Goal: Information Seeking & Learning: Learn about a topic

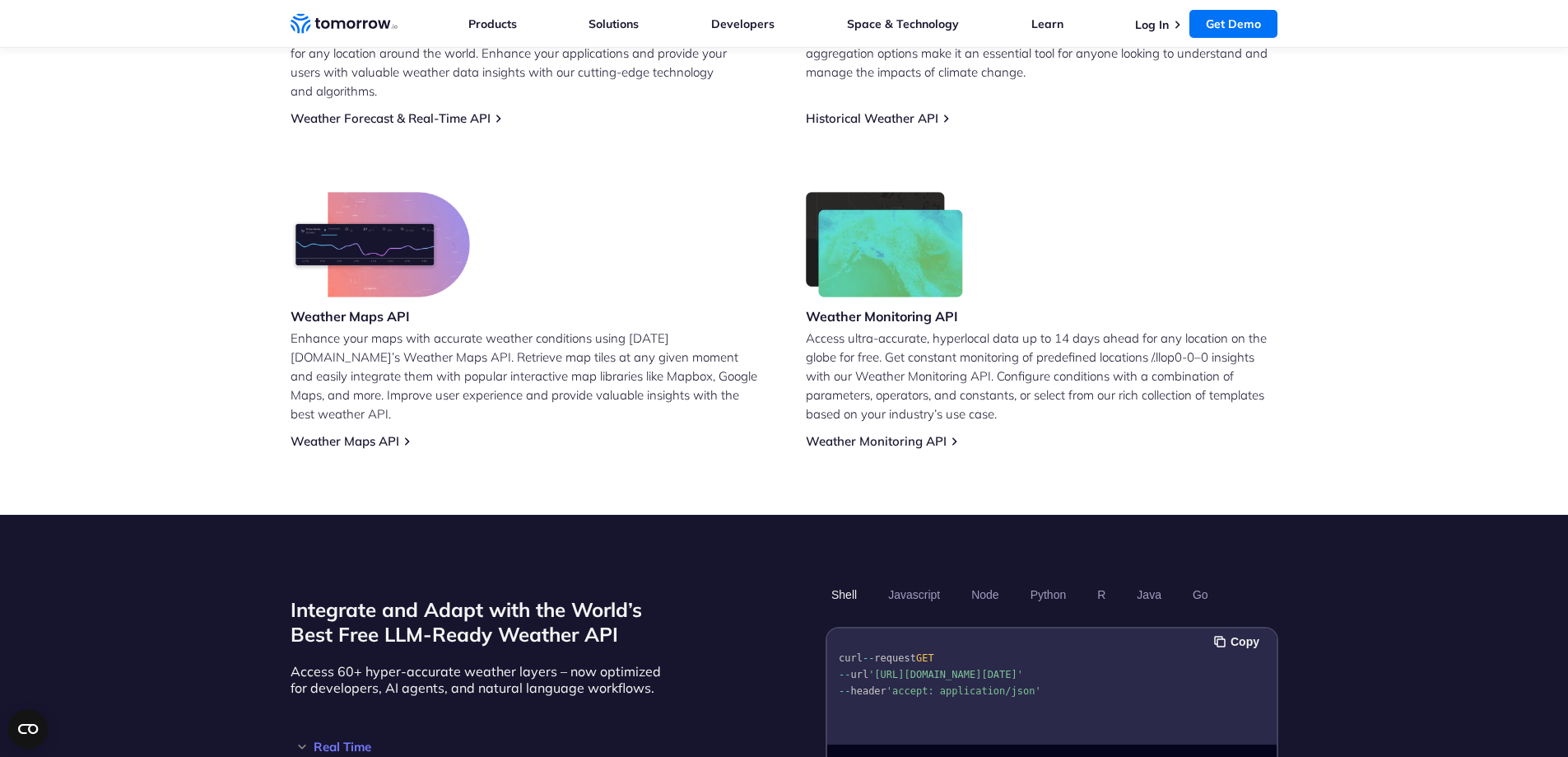
scroll to position [1236, 0]
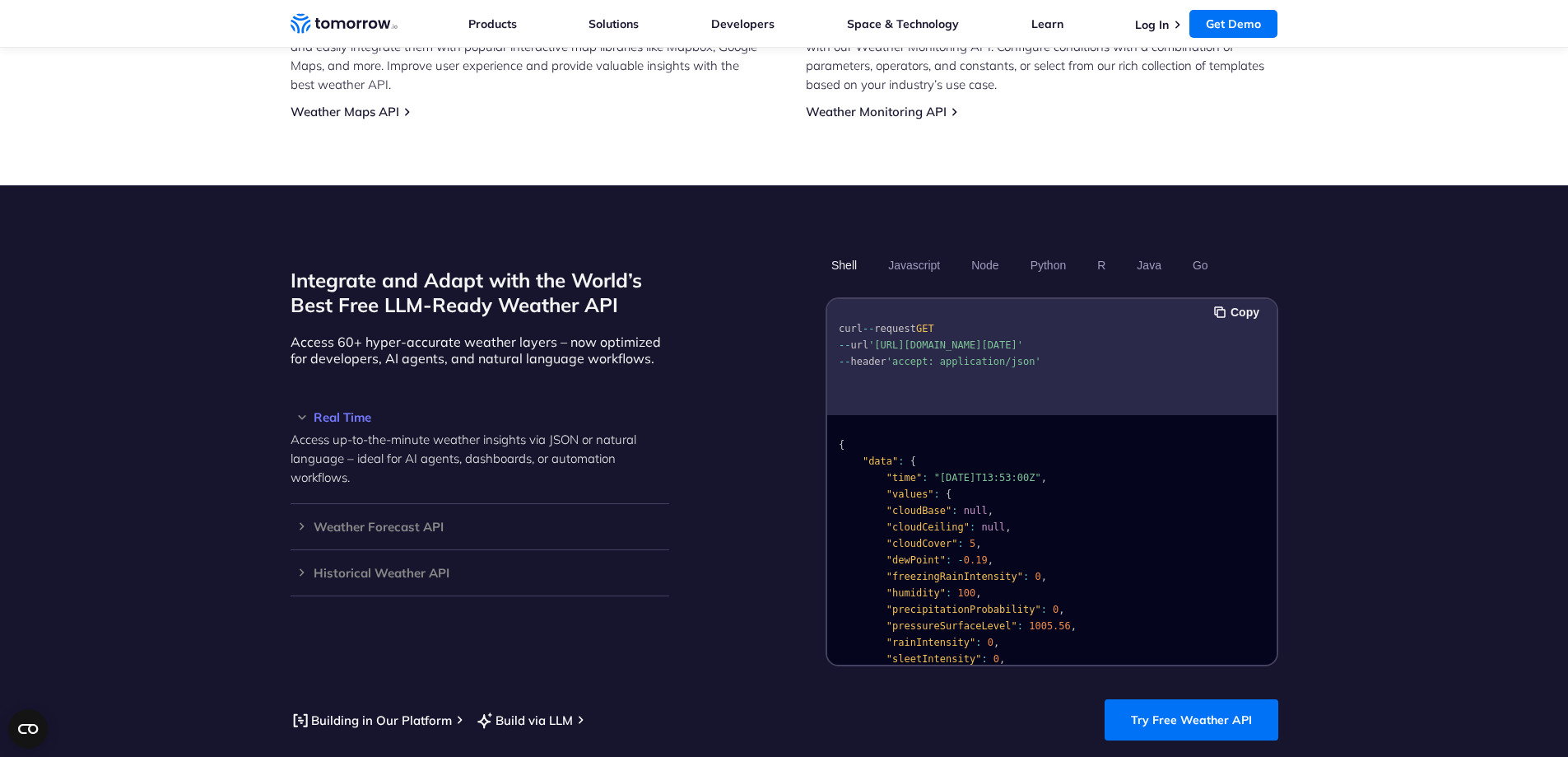
click at [1060, 352] on pre "curl -- request GET -- url 'https://api.tomorrow.io/v4/weather/realtime?locatio…" at bounding box center [1052, 341] width 450 height 75
click at [1146, 251] on button "Java" at bounding box center [1148, 265] width 36 height 28
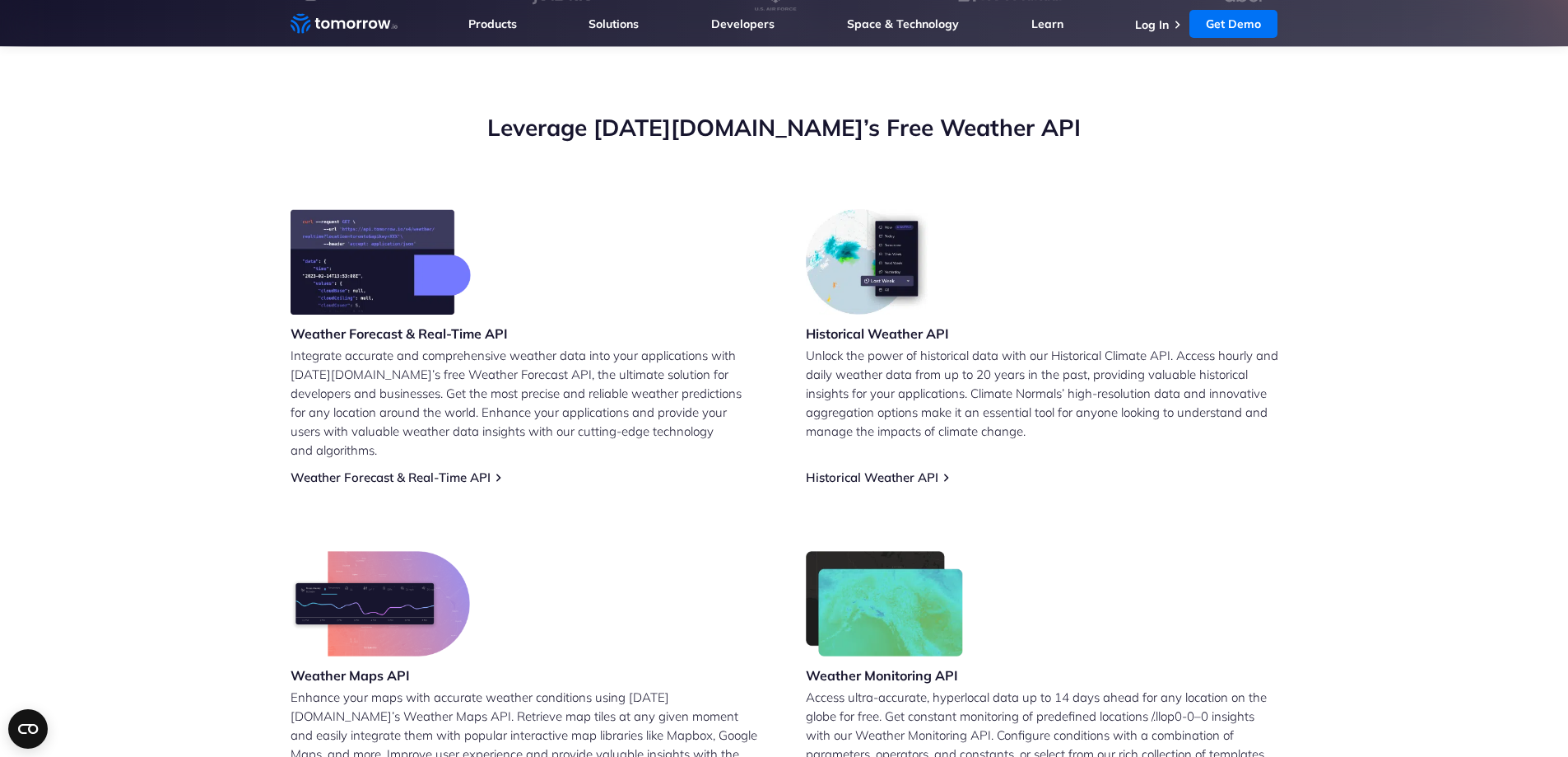
scroll to position [412, 0]
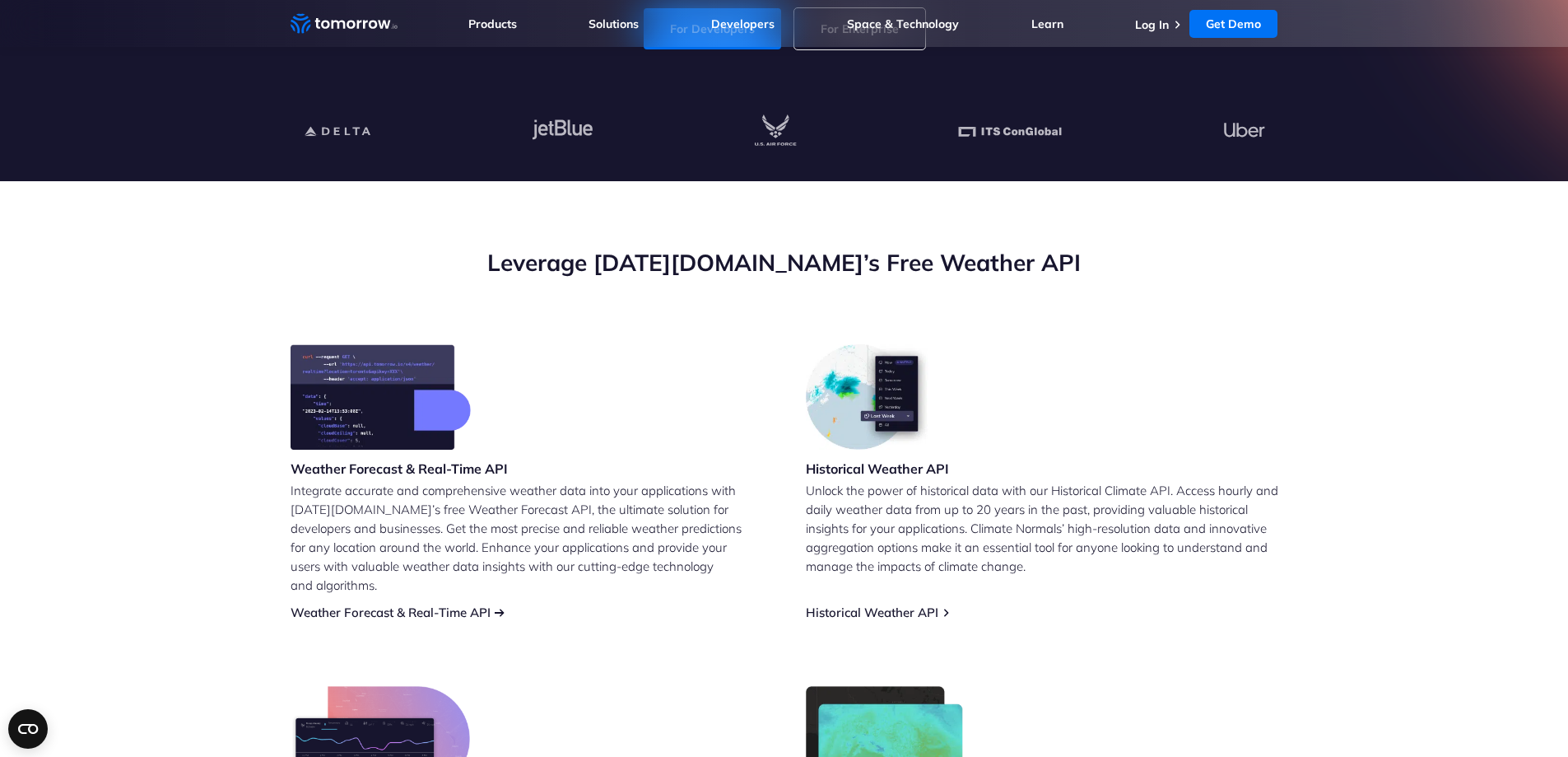
click at [444, 604] on link "Weather Forecast & Real-Time API" at bounding box center [390, 612] width 200 height 16
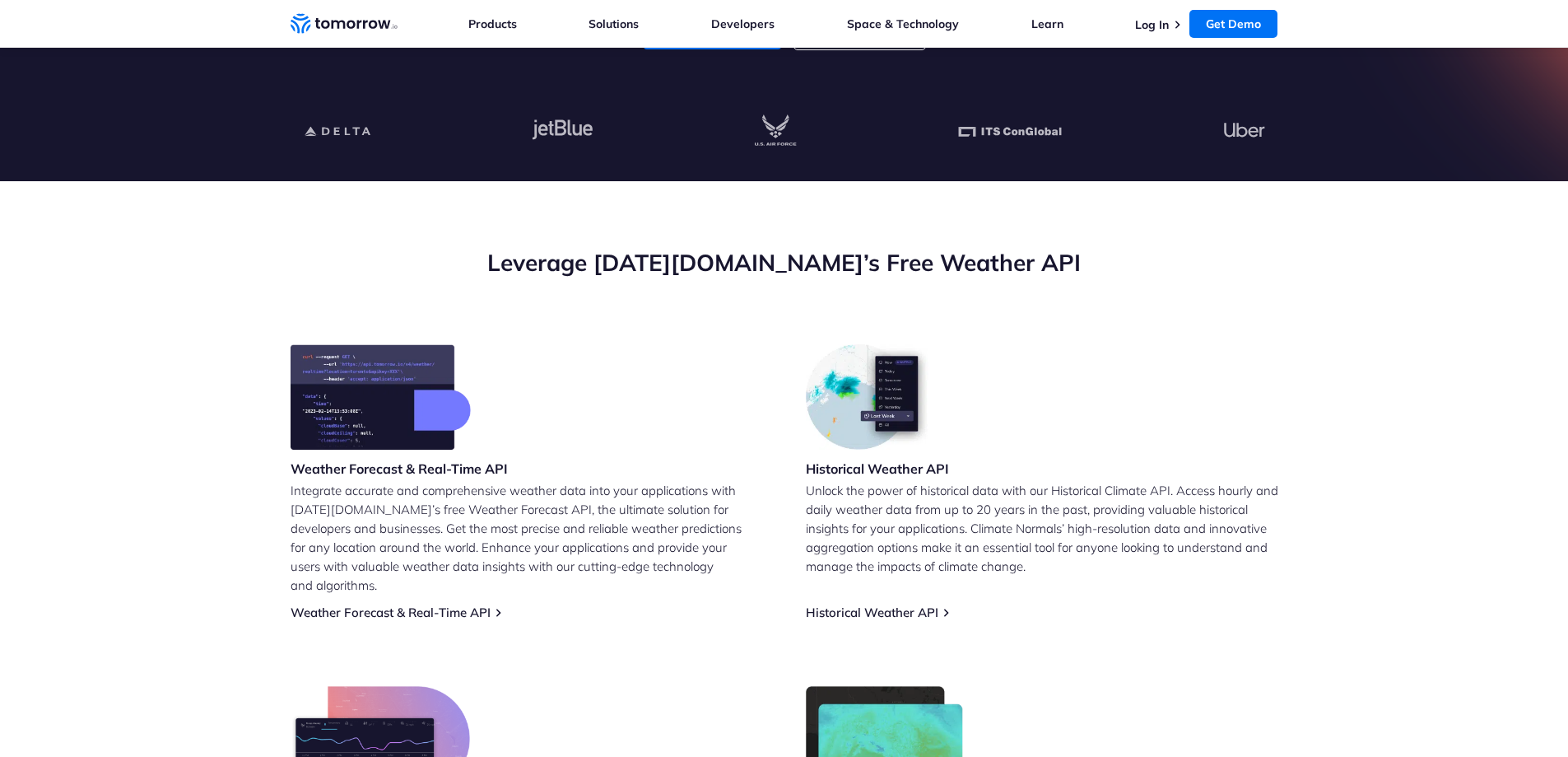
scroll to position [659, 0]
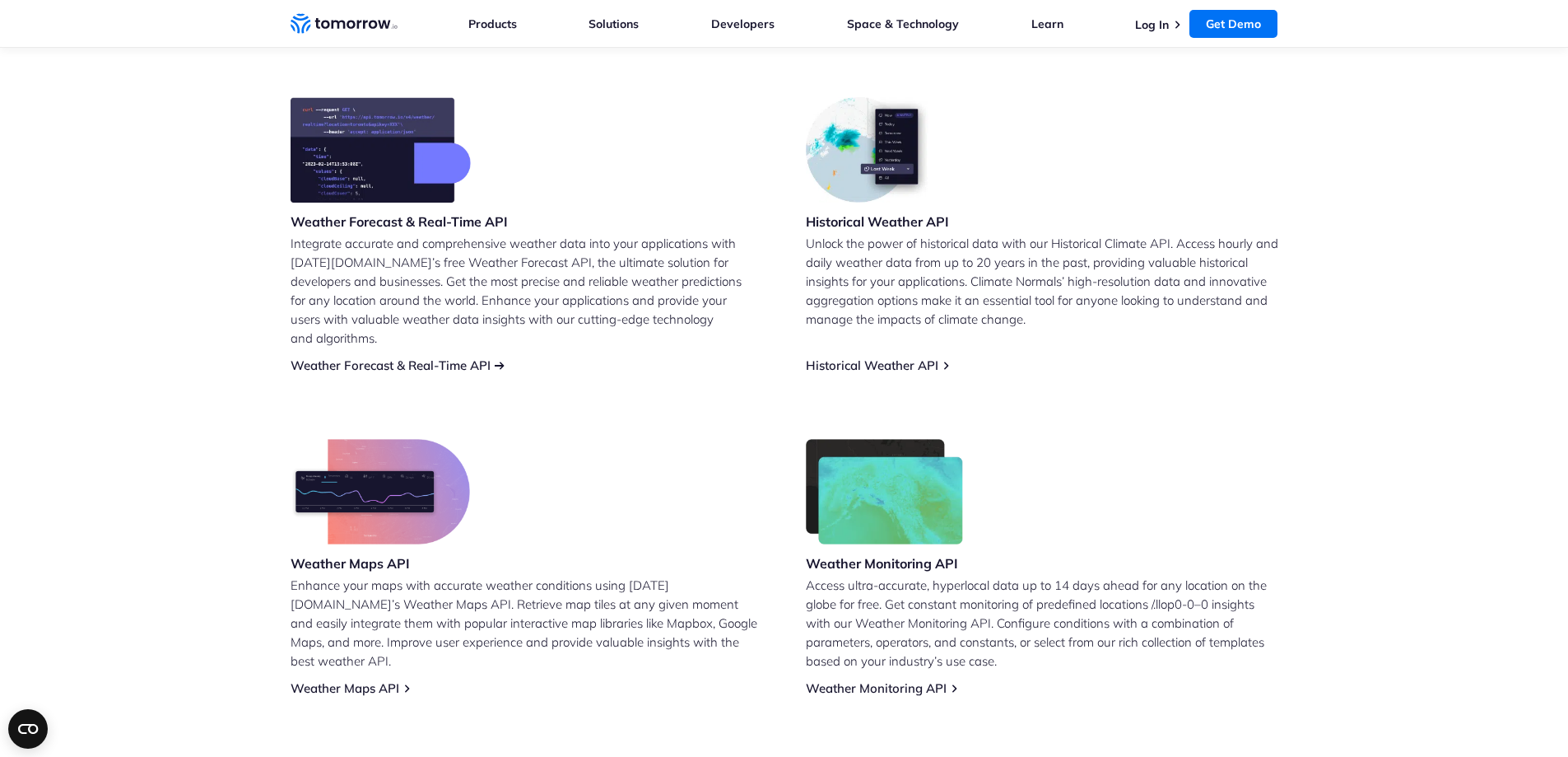
click at [444, 357] on link "Weather Forecast & Real-Time API" at bounding box center [390, 365] width 200 height 16
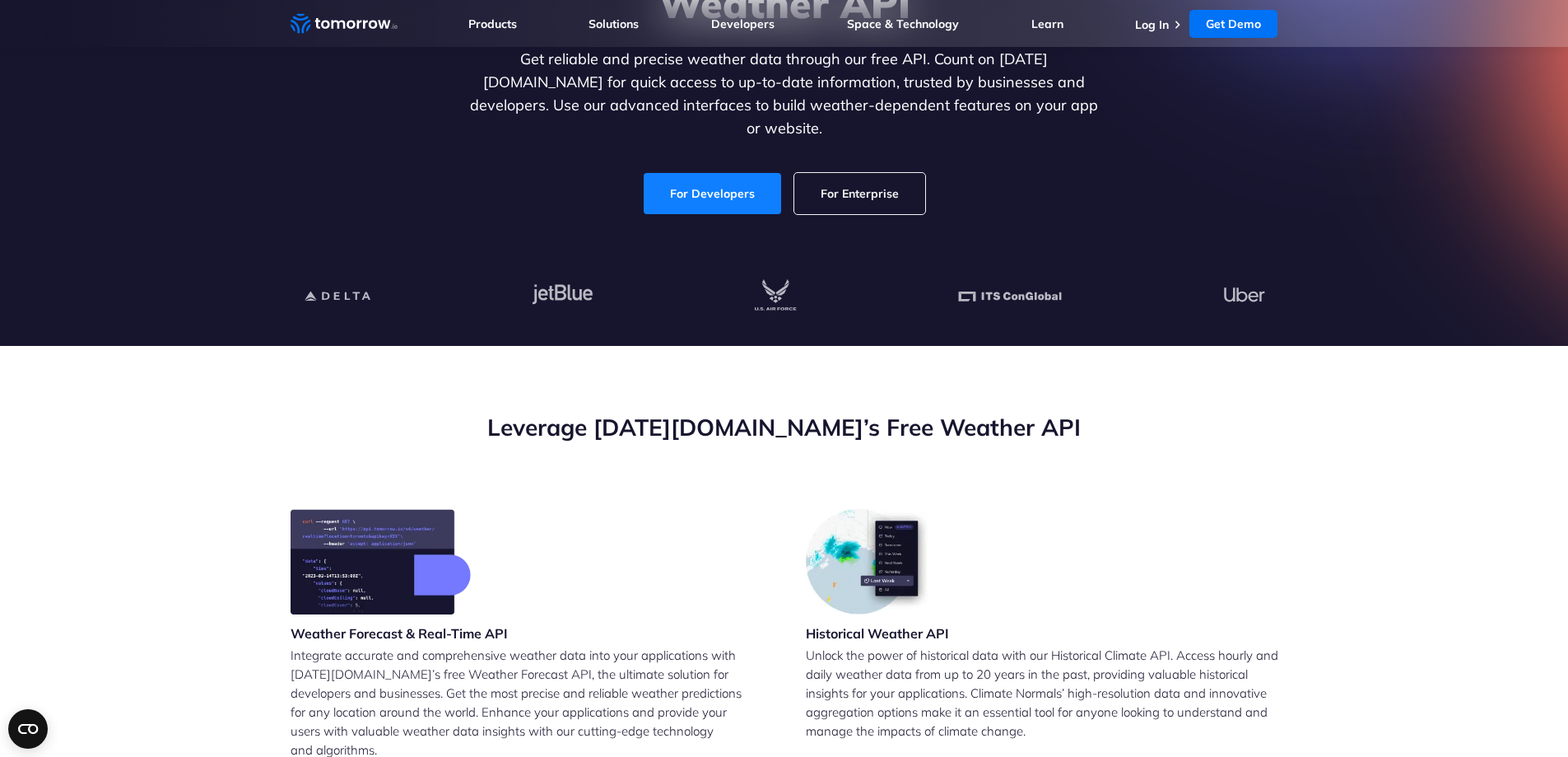
click at [690, 178] on link "For Developers" at bounding box center [713, 192] width 138 height 41
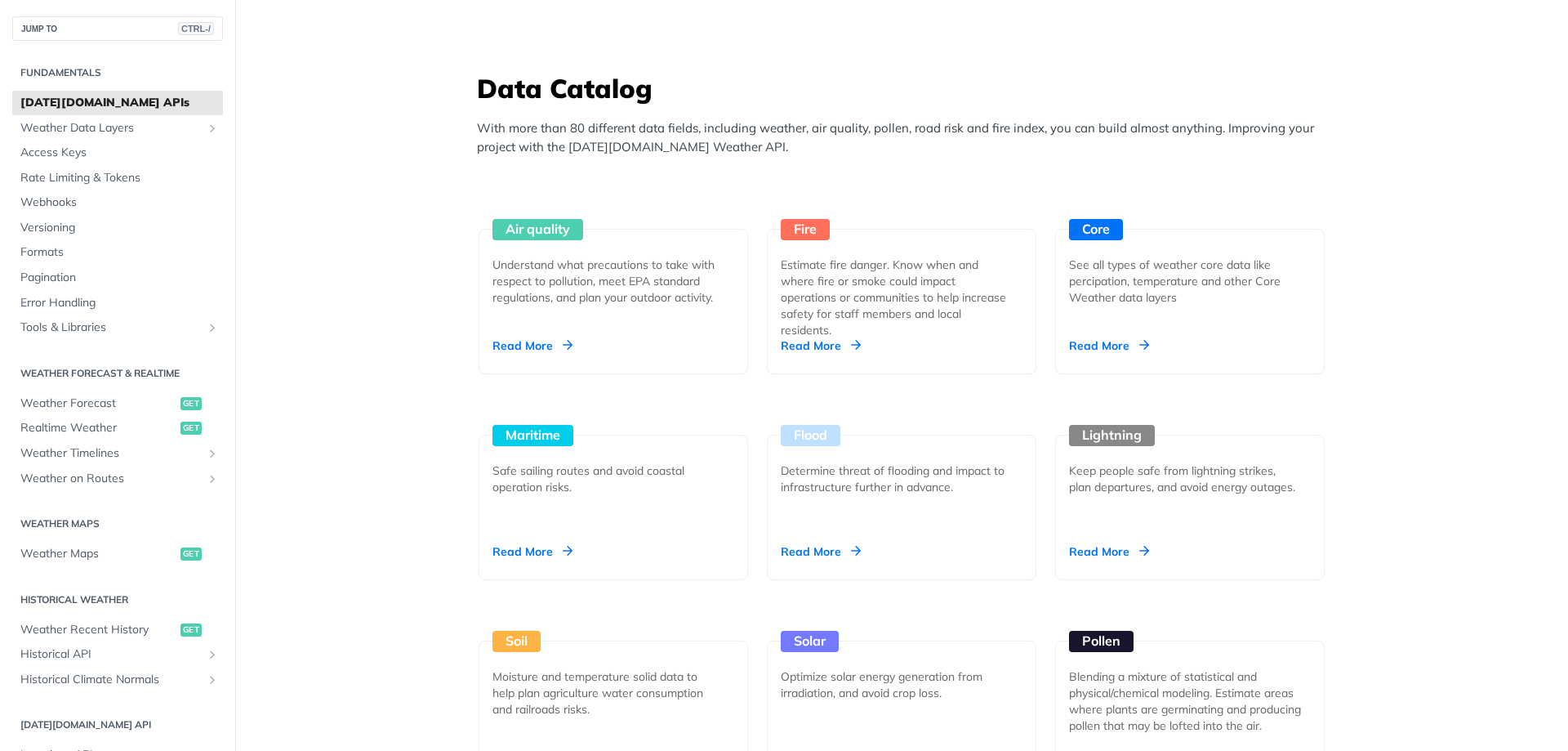
scroll to position [1470, 0]
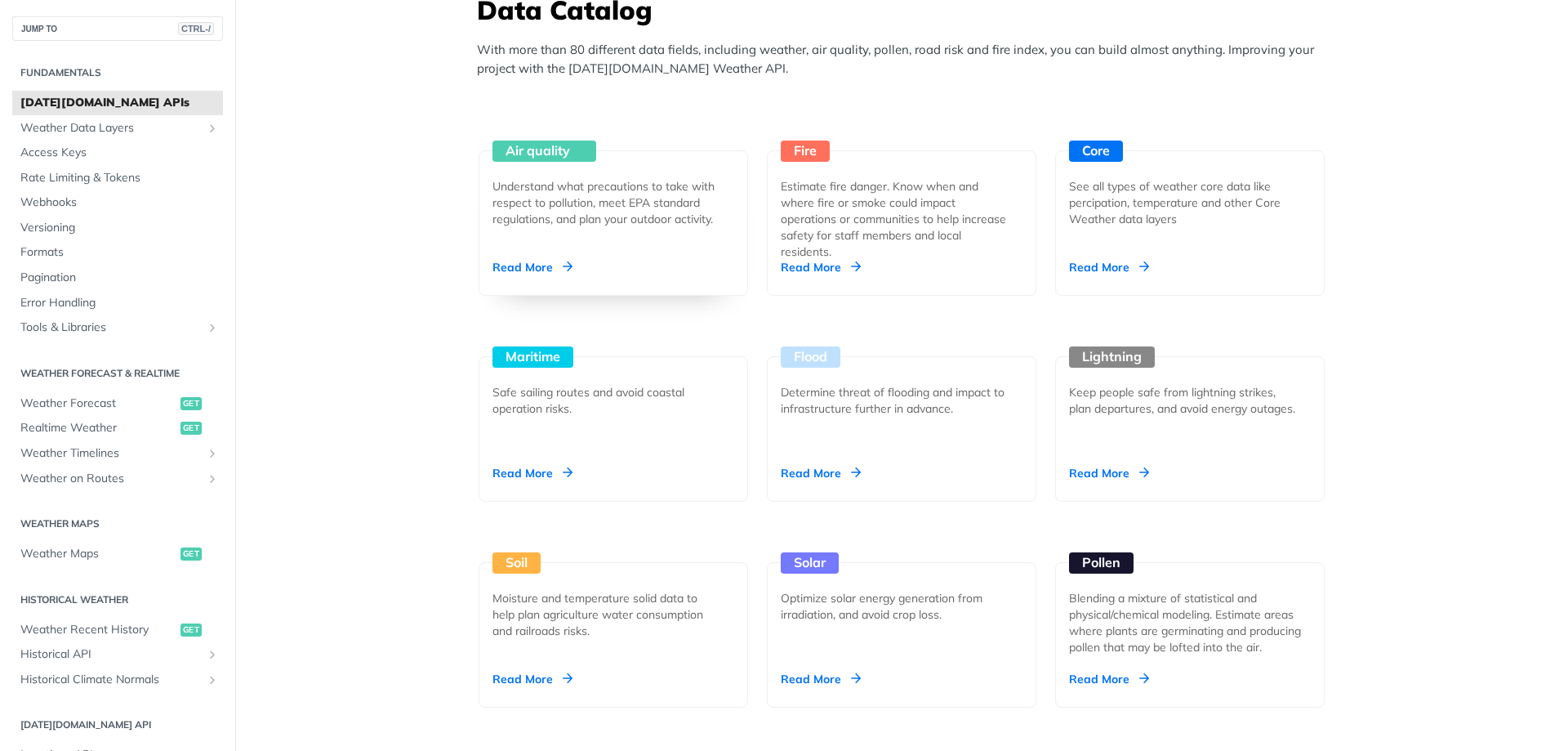
click at [543, 263] on div "Read More" at bounding box center [532, 267] width 80 height 17
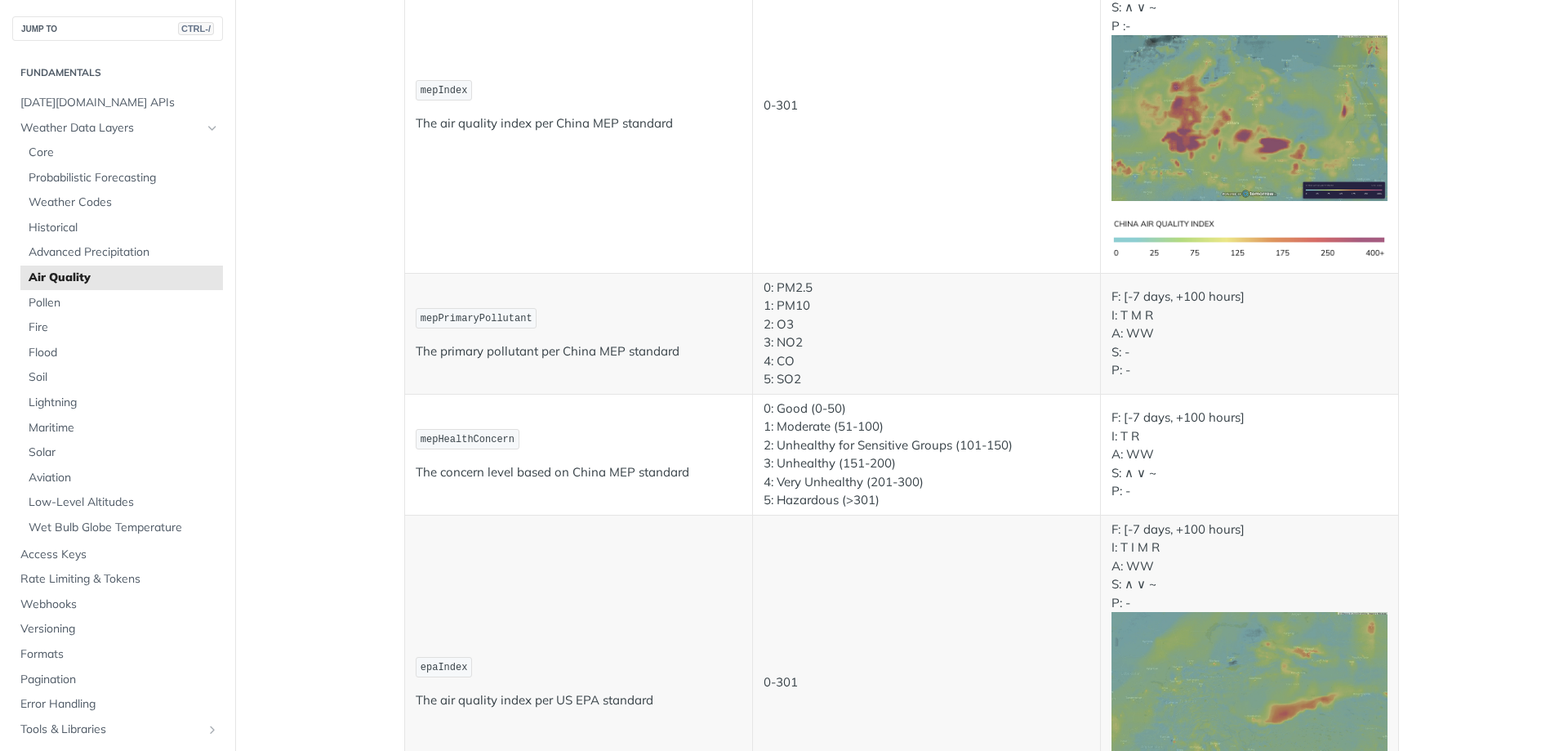
scroll to position [2614, 0]
